Goal: Go to known website: Access a specific website the user already knows

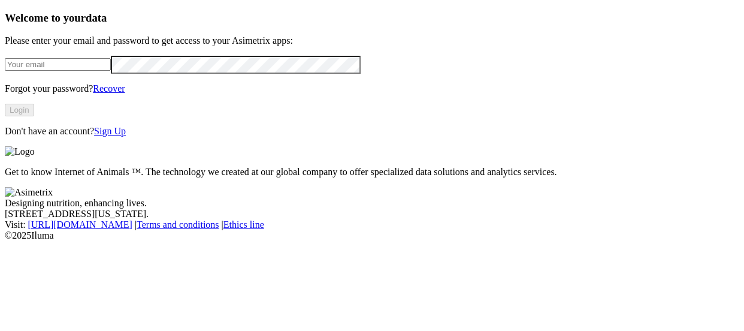
click at [111, 71] on input "email" at bounding box center [58, 64] width 106 height 13
type input "[PERSON_NAME][EMAIL_ADDRESS][PERSON_NAME][DOMAIN_NAME]"
click input "submit" at bounding box center [0, 0] width 0 height 0
